Goal: Complete application form

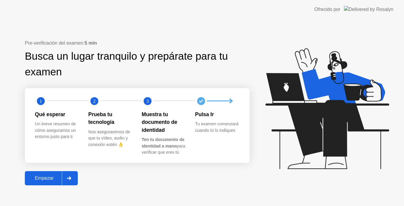
click at [41, 182] on button "Empezar" at bounding box center [51, 178] width 53 height 14
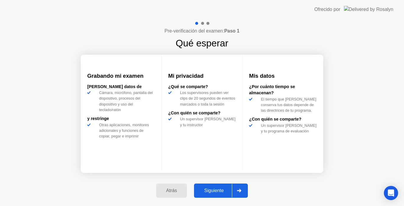
click at [210, 194] on button "Siguiente" at bounding box center [221, 191] width 54 height 14
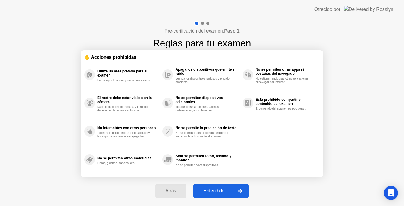
click at [210, 194] on button "Entendido" at bounding box center [220, 191] width 55 height 14
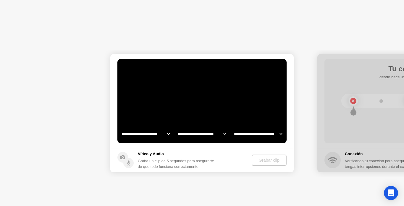
select select "**********"
select select "*******"
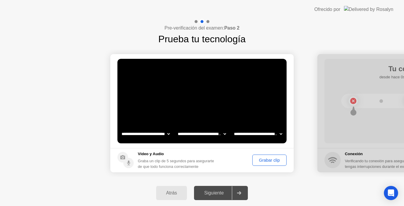
click at [213, 191] on div "Siguiente" at bounding box center [214, 192] width 36 height 5
click at [255, 158] on div "Grabar clip" at bounding box center [269, 160] width 30 height 5
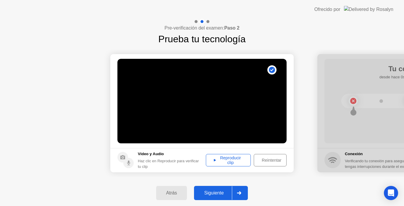
click at [217, 194] on div "Siguiente" at bounding box center [214, 192] width 36 height 5
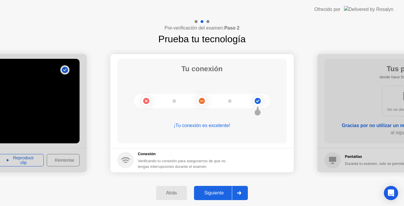
click at [224, 191] on div "Siguiente" at bounding box center [214, 192] width 36 height 5
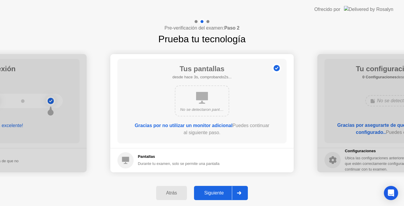
click at [224, 191] on div "Siguiente" at bounding box center [214, 192] width 36 height 5
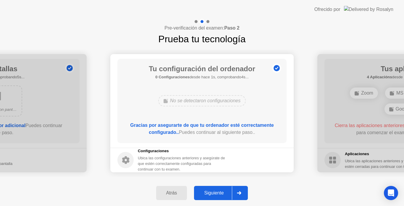
click at [224, 191] on div "Siguiente" at bounding box center [214, 192] width 36 height 5
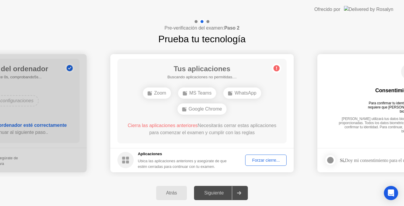
click at [253, 163] on div "Forzar cierre..." at bounding box center [265, 160] width 37 height 5
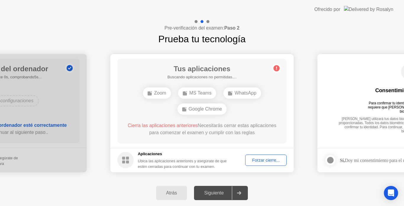
click at [248, 158] on div "Forzar cierre..." at bounding box center [265, 160] width 37 height 5
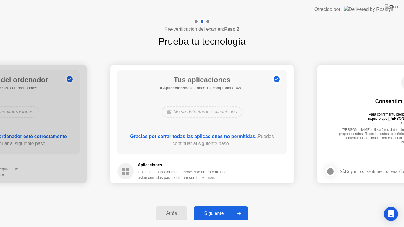
click at [222, 206] on button "Siguiente" at bounding box center [221, 213] width 54 height 14
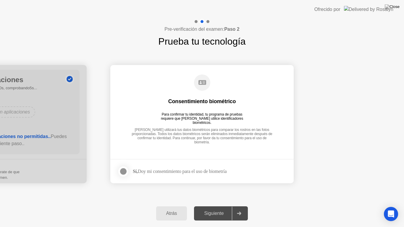
click at [170, 175] on div "Sí, Doy mi consentimiento para el uso de biometría" at bounding box center [171, 171] width 109 height 12
click at [164, 173] on div "Sí, Doy mi consentimiento para el uso de biometría" at bounding box center [180, 171] width 94 height 6
click at [124, 170] on div at bounding box center [123, 171] width 7 height 7
click at [219, 206] on div "Siguiente" at bounding box center [214, 213] width 36 height 5
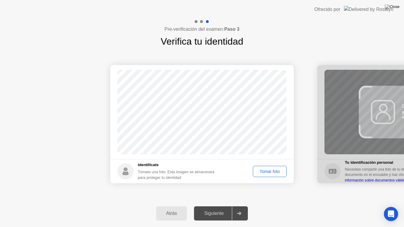
click at [264, 174] on div "Tomar foto" at bounding box center [270, 171] width 30 height 5
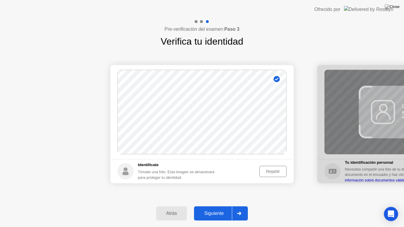
click at [213, 206] on div "Siguiente" at bounding box center [214, 213] width 36 height 5
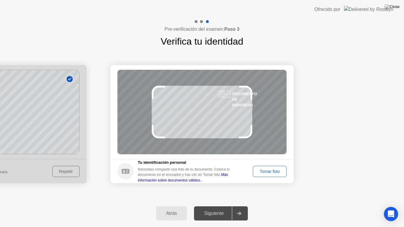
click at [281, 177] on footer "Tu identificación personal Necesitas compartir una foto de tu documento. Coloca…" at bounding box center [201, 171] width 183 height 24
click at [279, 176] on button "Tomar foto" at bounding box center [270, 171] width 34 height 11
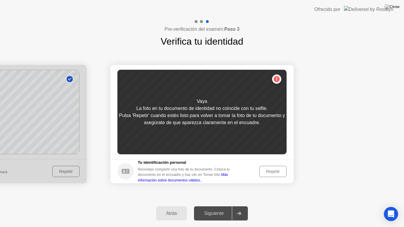
click at [280, 178] on footer "Tu identificación personal Necesitas compartir una foto de tu documento. Coloca…" at bounding box center [201, 171] width 183 height 24
click at [275, 175] on button "Repetir" at bounding box center [272, 171] width 27 height 11
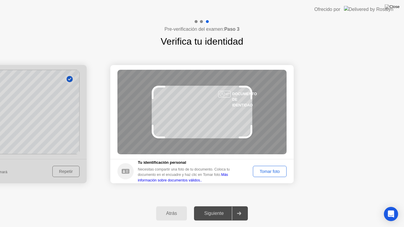
click at [275, 175] on button "Tomar foto" at bounding box center [270, 171] width 34 height 11
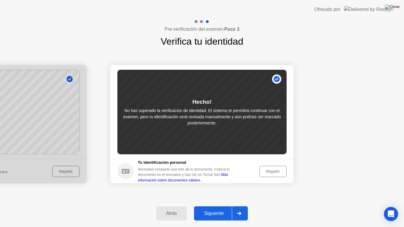
click at [397, 5] on img at bounding box center [391, 6] width 15 height 5
click at [208, 206] on div "Atrás Siguiente" at bounding box center [202, 213] width 404 height 27
click at [210, 206] on button "Siguiente" at bounding box center [221, 213] width 54 height 14
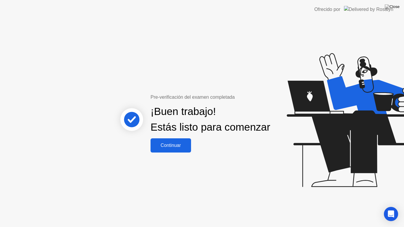
click at [153, 152] on button "Continuar" at bounding box center [170, 145] width 40 height 14
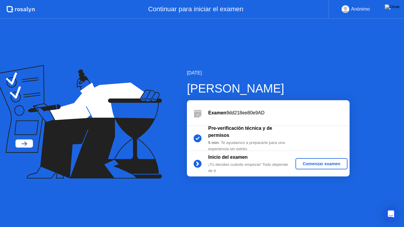
click at [305, 161] on div "Comenzar examen" at bounding box center [321, 163] width 47 height 5
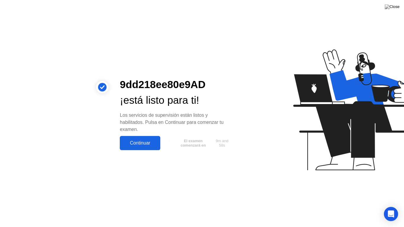
click at [128, 138] on button "Continuar" at bounding box center [140, 143] width 40 height 14
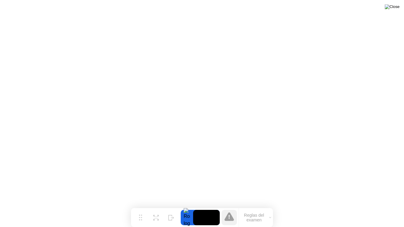
click at [396, 5] on img at bounding box center [391, 6] width 15 height 5
